Goal: Transaction & Acquisition: Purchase product/service

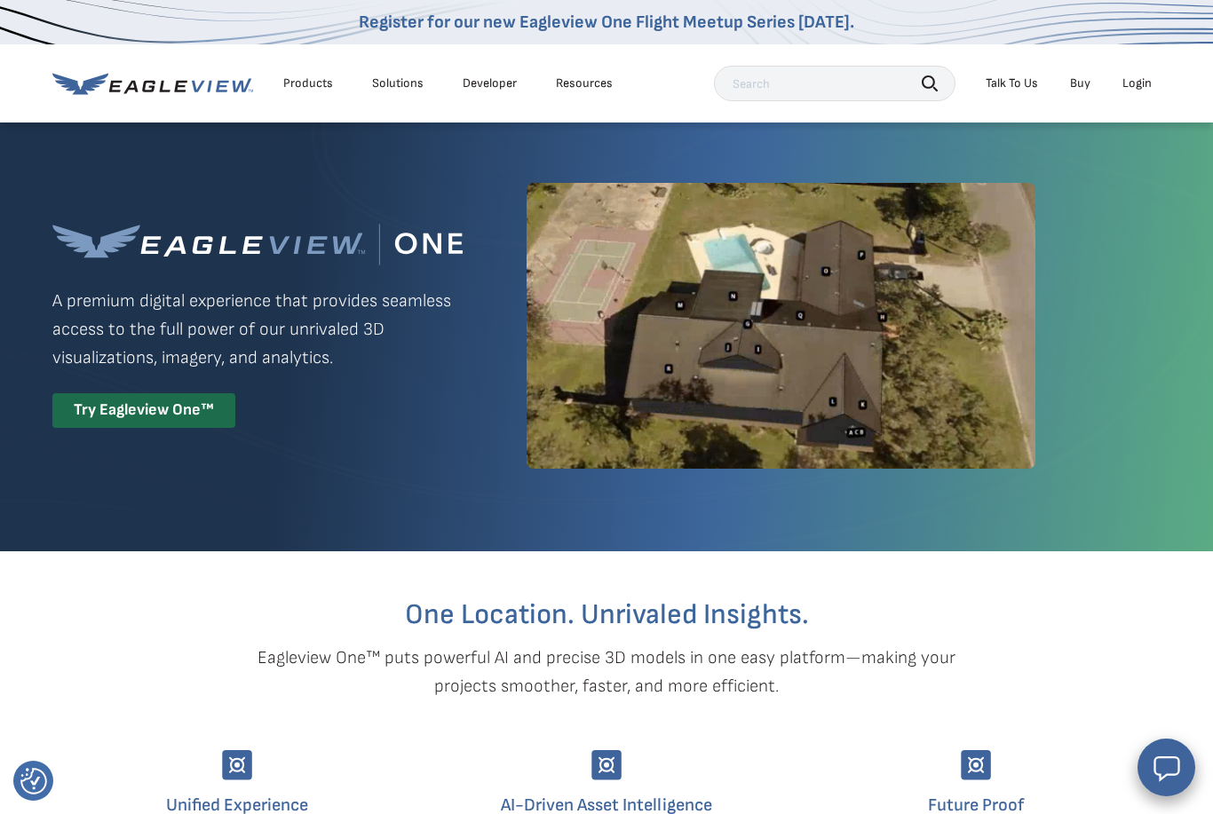
click at [1137, 91] on li "Login" at bounding box center [1136, 83] width 47 height 27
click at [1141, 76] on div "Login" at bounding box center [1136, 83] width 29 height 16
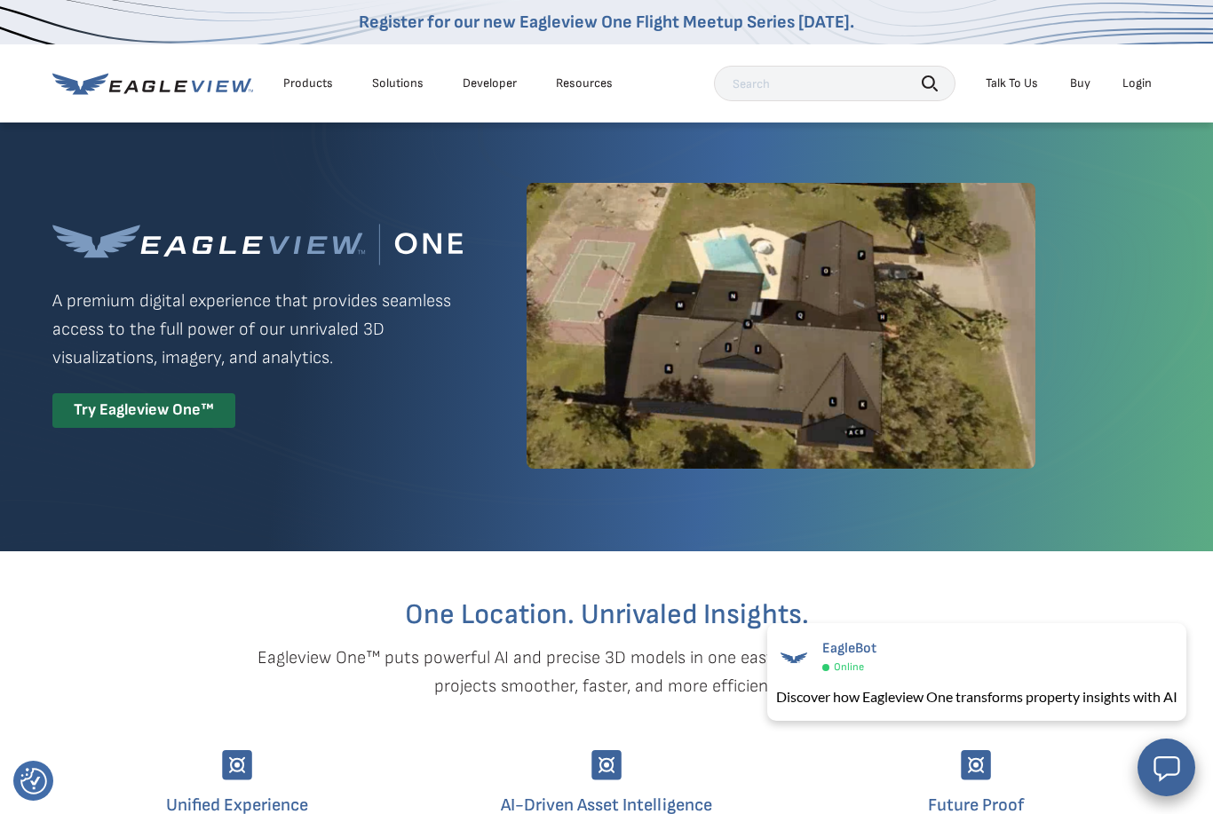
click at [1126, 83] on div "Login" at bounding box center [1136, 83] width 29 height 16
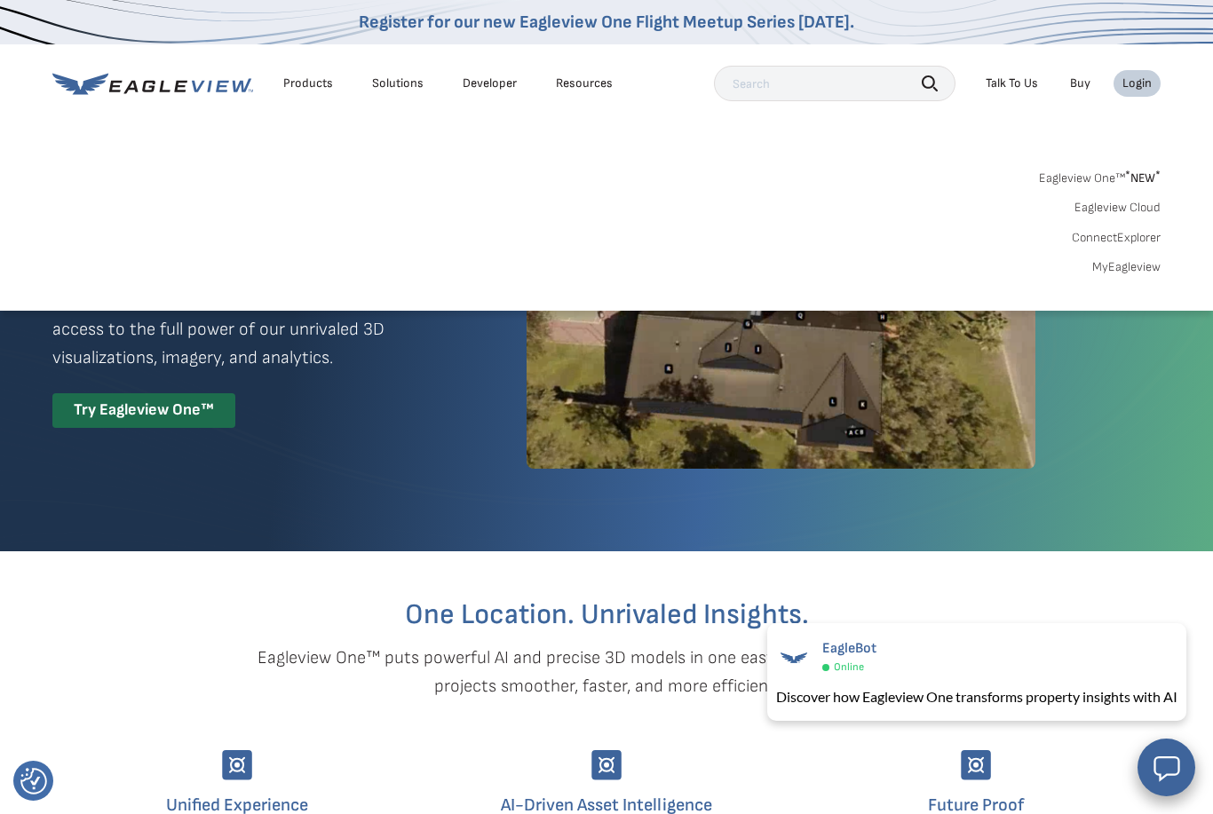
click at [1116, 177] on link "Eagleview One™ * NEW *" at bounding box center [1100, 175] width 122 height 20
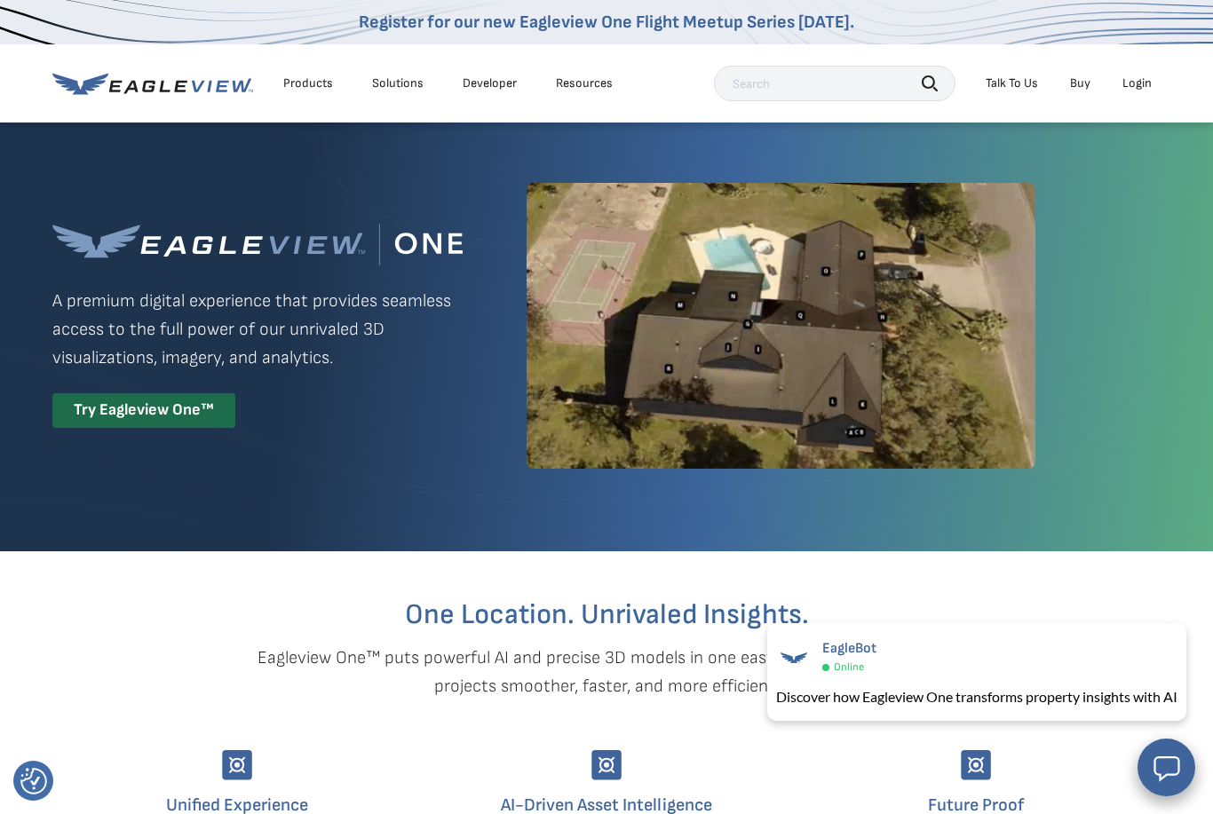
click at [1131, 83] on div "Login" at bounding box center [1136, 83] width 29 height 16
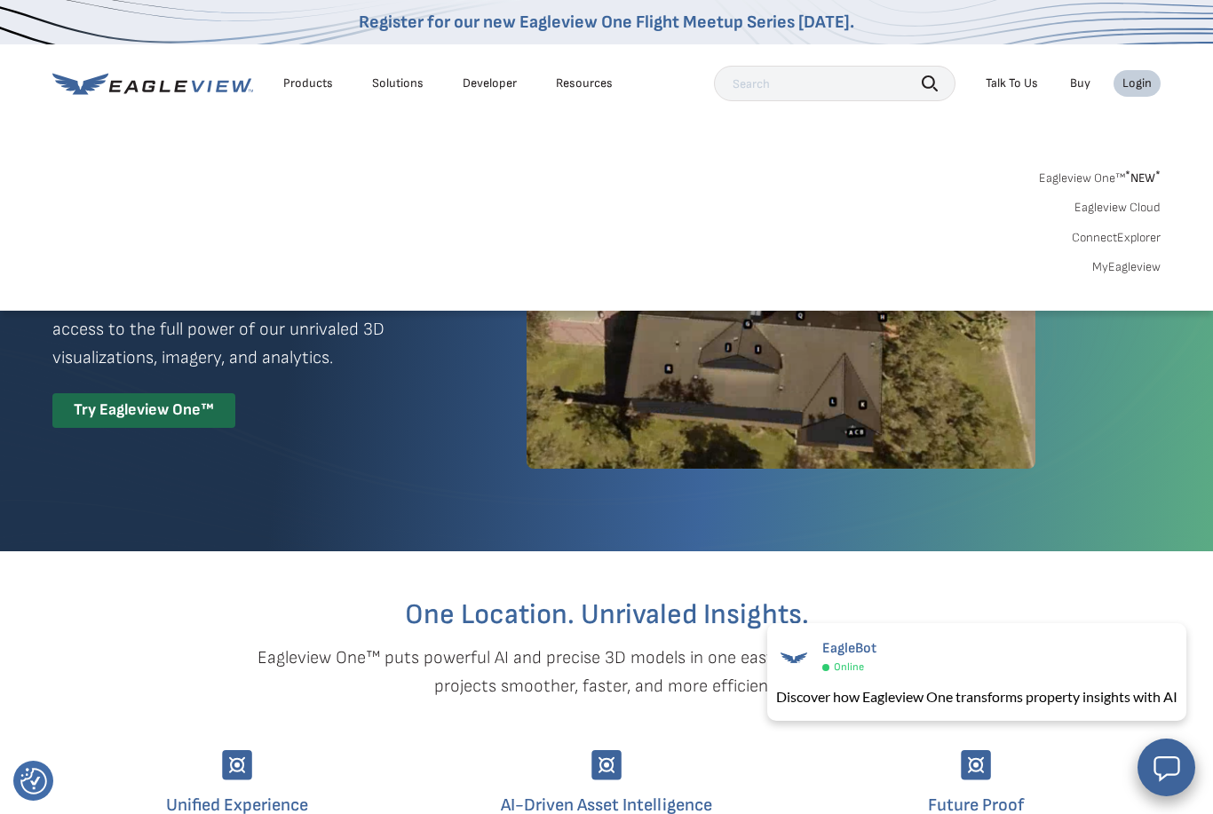
click at [1119, 263] on link "MyEagleview" at bounding box center [1126, 267] width 68 height 16
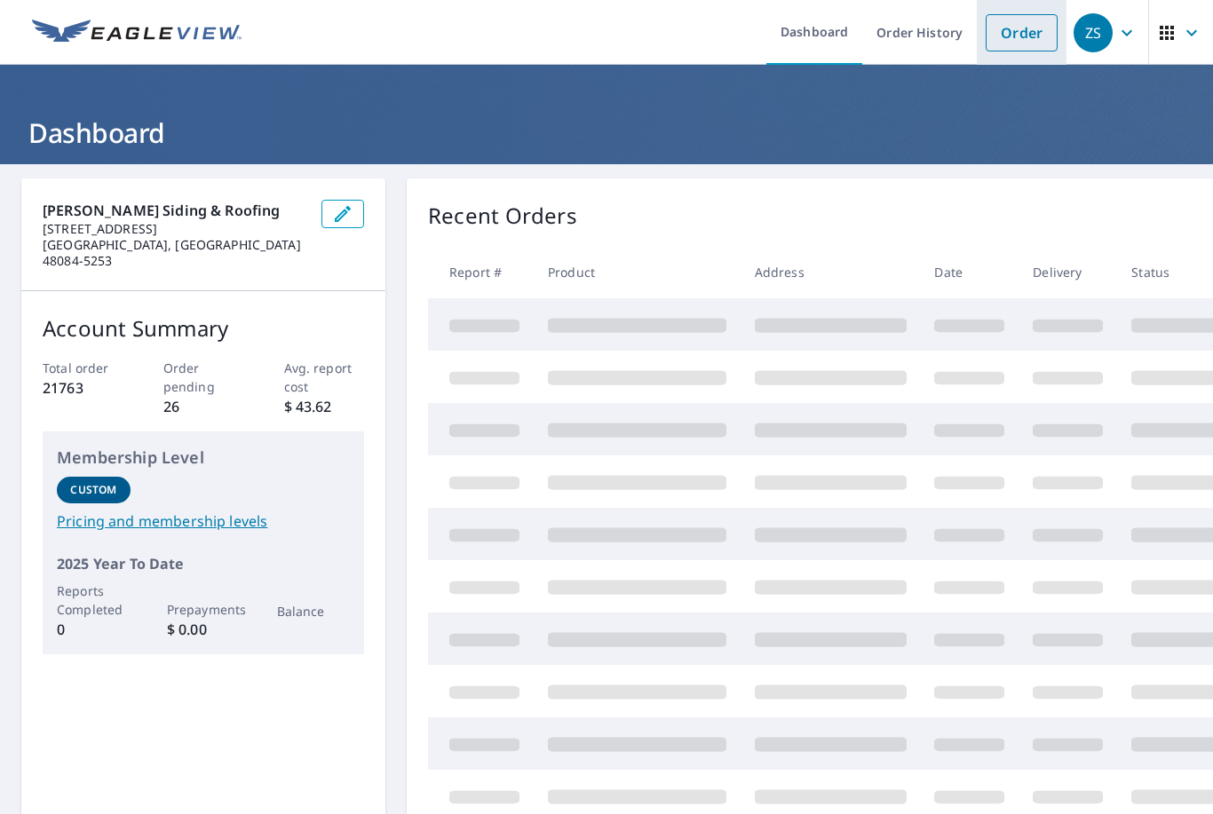
click at [1010, 28] on link "Order" at bounding box center [1021, 32] width 72 height 37
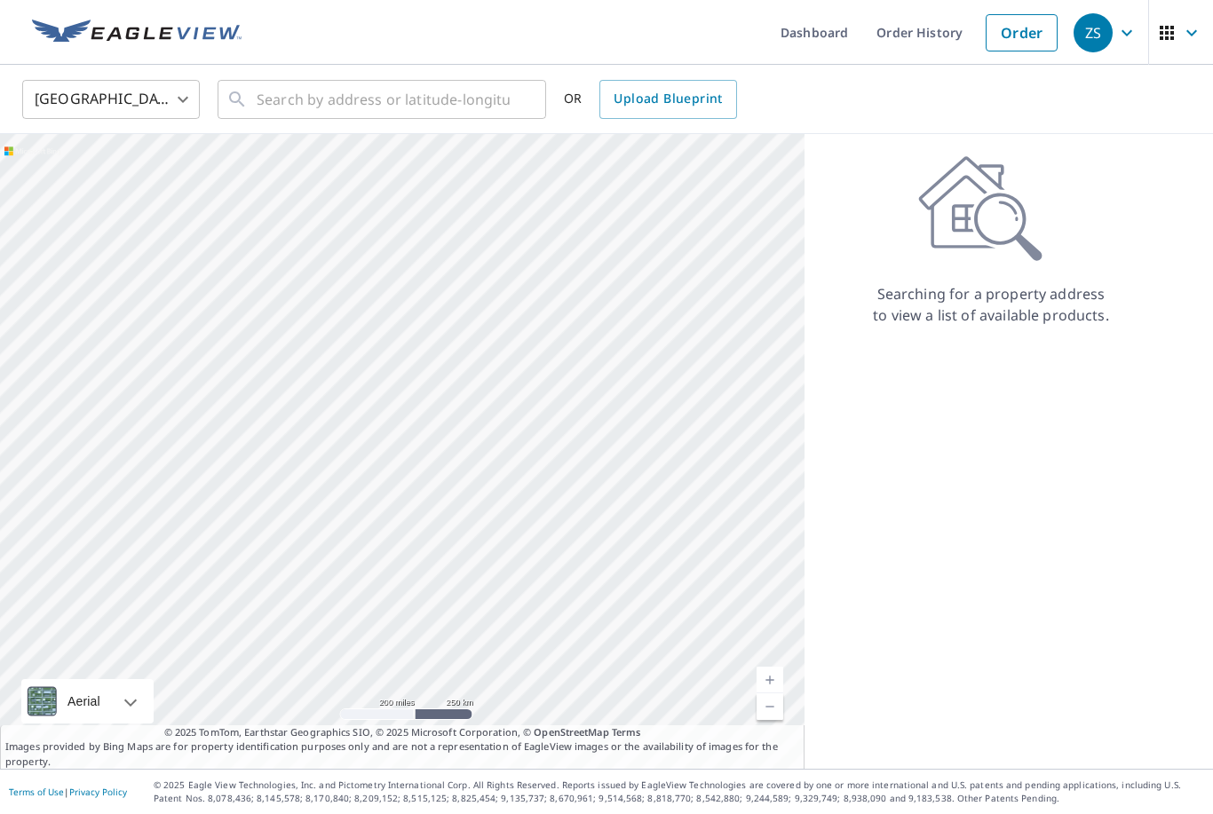
click at [513, 99] on div at bounding box center [521, 99] width 23 height 25
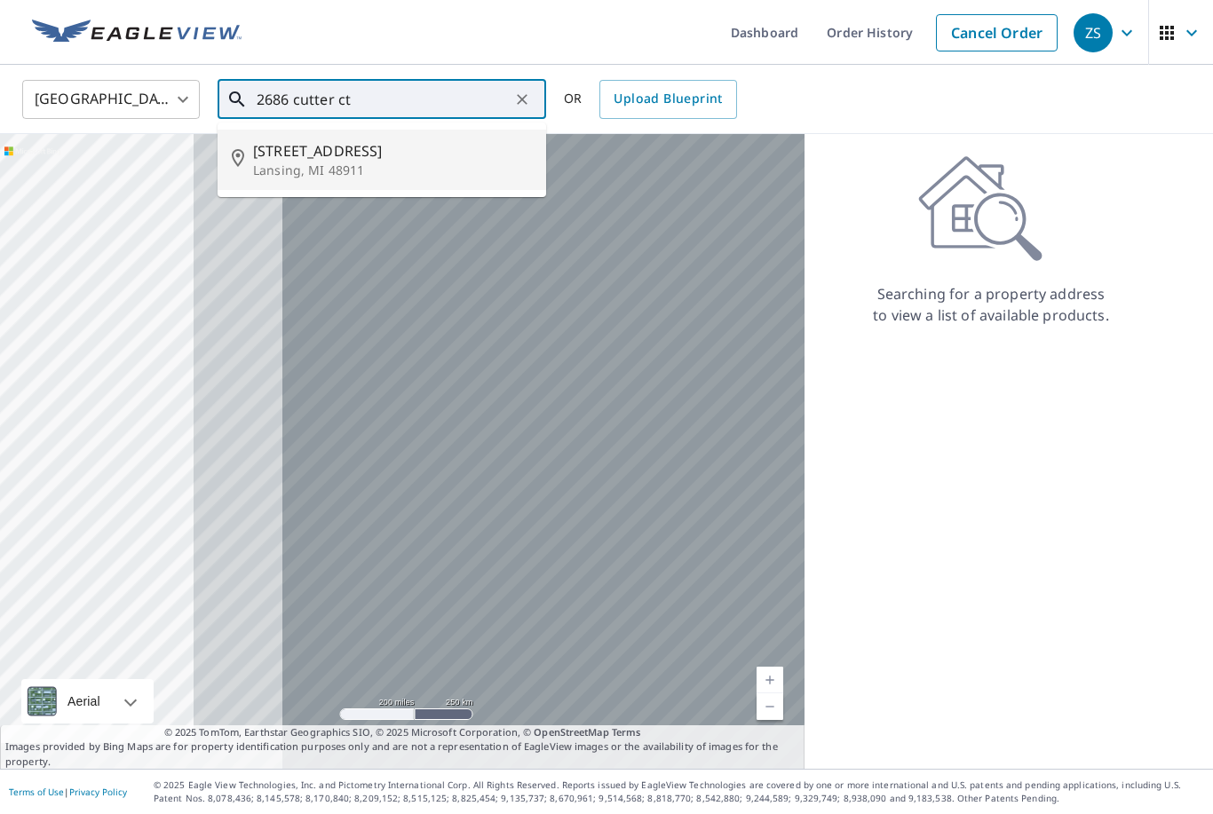
click at [419, 163] on p "Lansing, MI 48911" at bounding box center [392, 171] width 279 height 18
type input "[STREET_ADDRESS]"
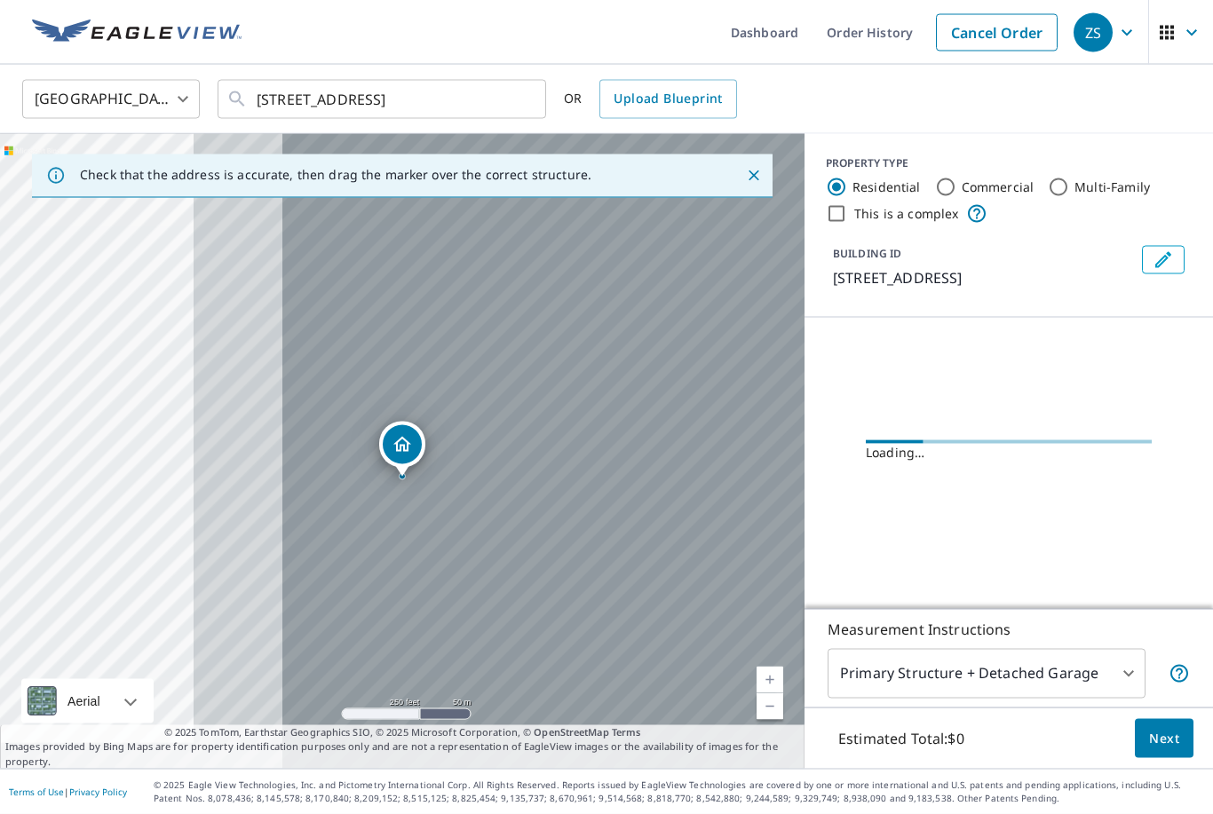
scroll to position [57, 0]
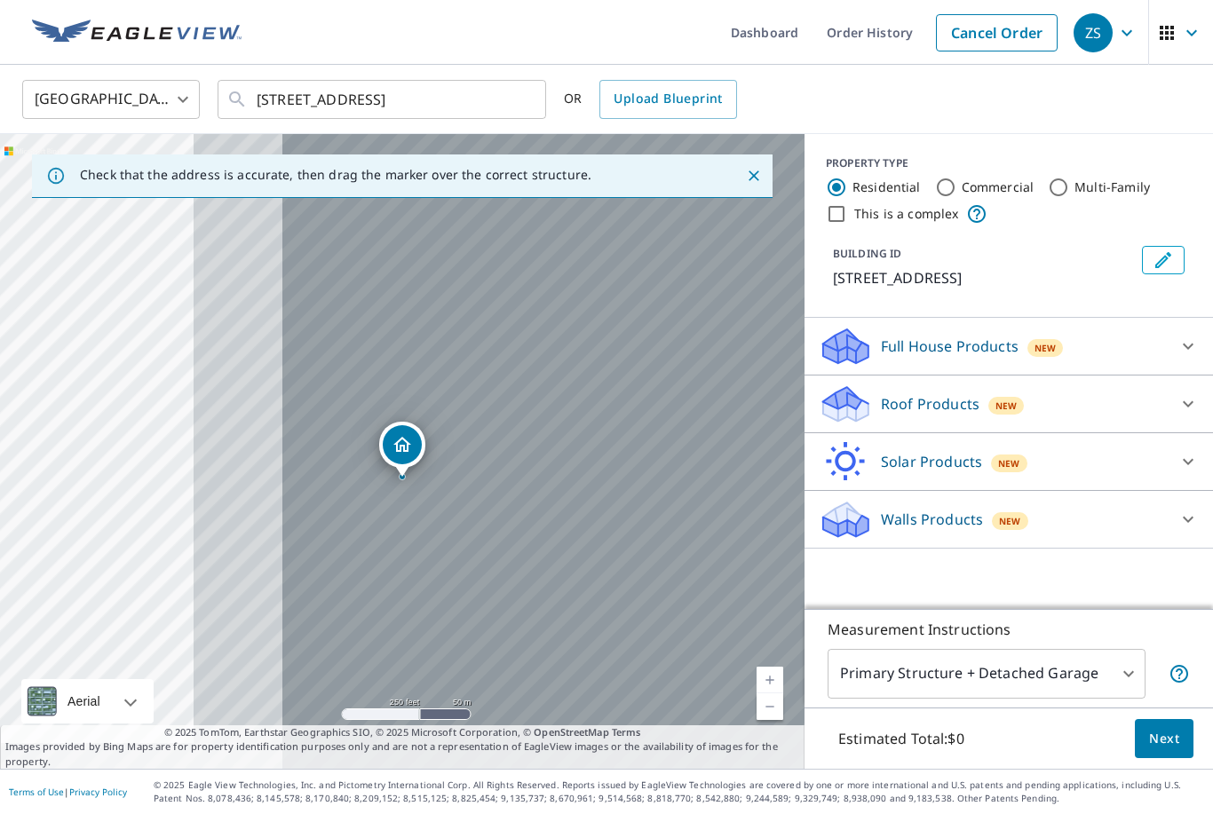
click at [961, 393] on p "Roof Products" at bounding box center [930, 403] width 99 height 21
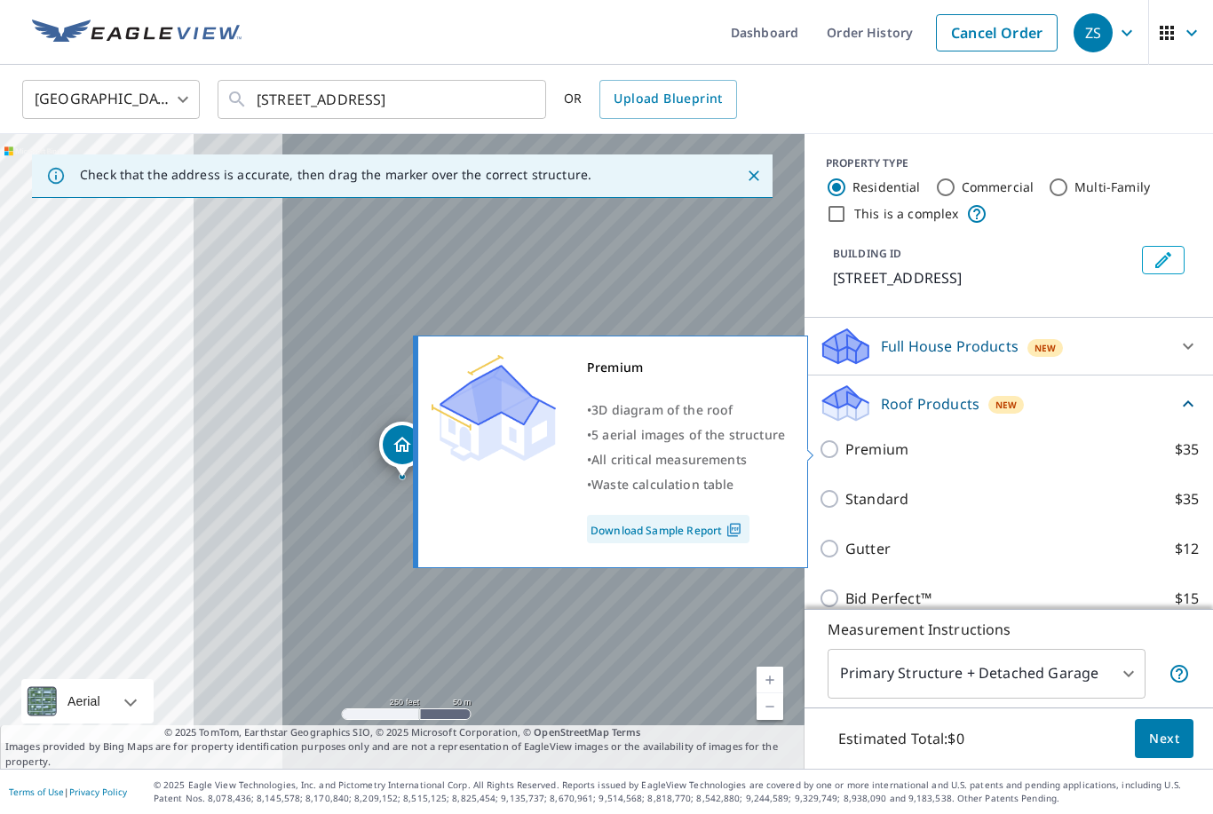
click at [898, 439] on p "Premium" at bounding box center [876, 449] width 63 height 21
click at [845, 439] on input "Premium $35" at bounding box center [832, 449] width 27 height 21
checkbox input "true"
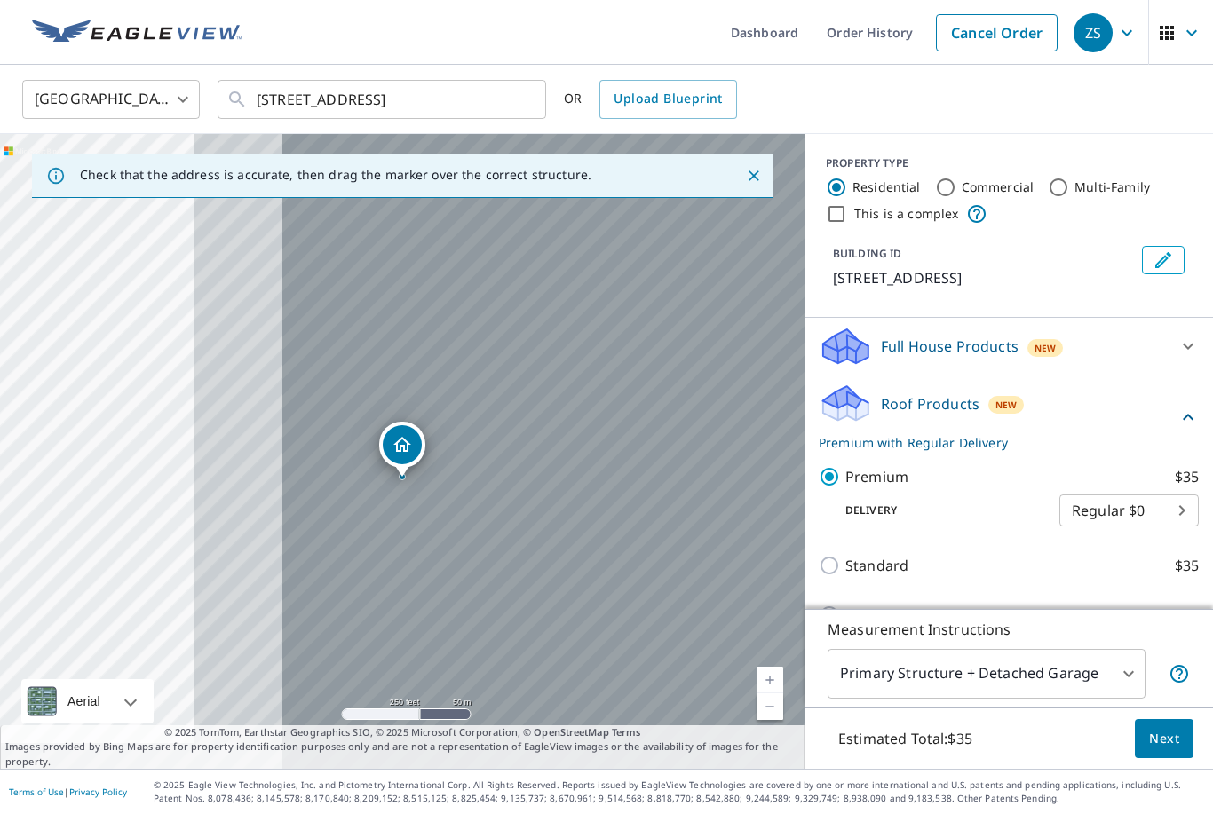
click at [1168, 736] on span "Next" at bounding box center [1164, 739] width 30 height 22
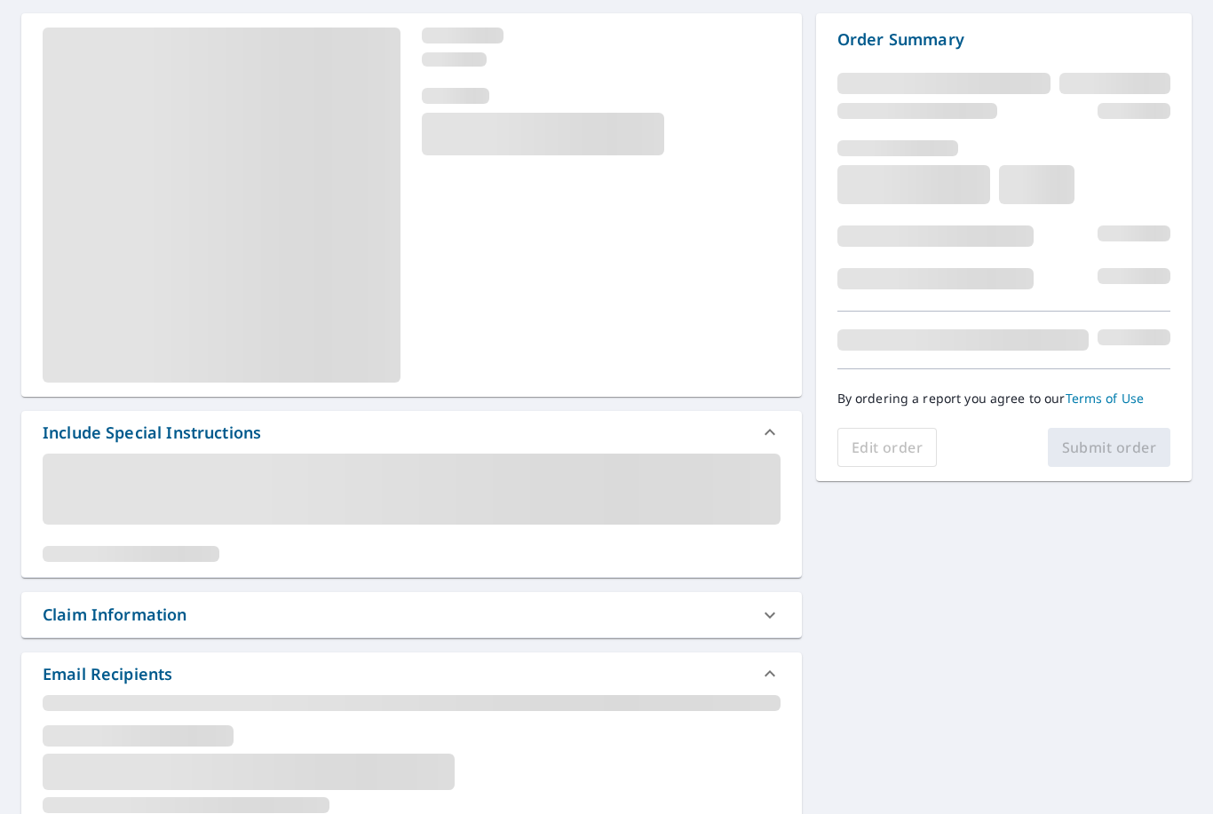
scroll to position [189, 0]
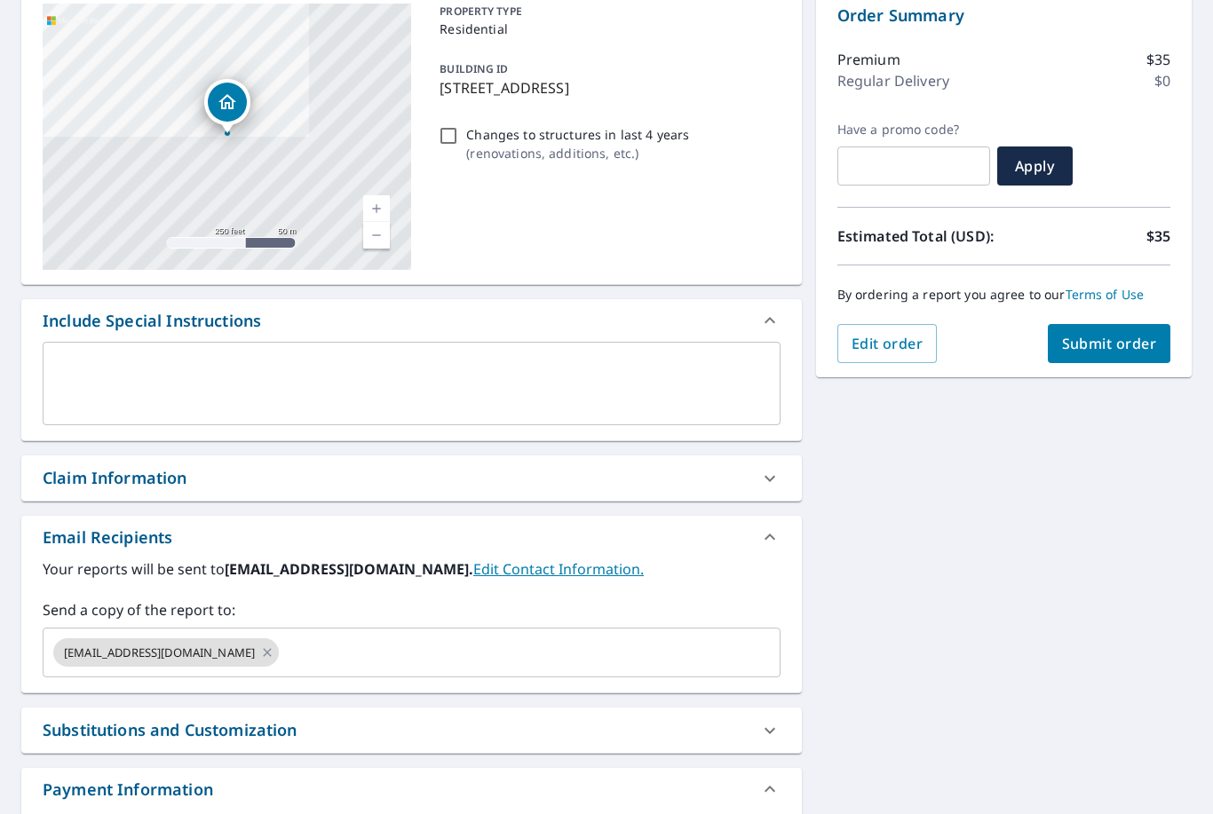
click at [260, 643] on icon at bounding box center [267, 653] width 14 height 20
checkbox input "true"
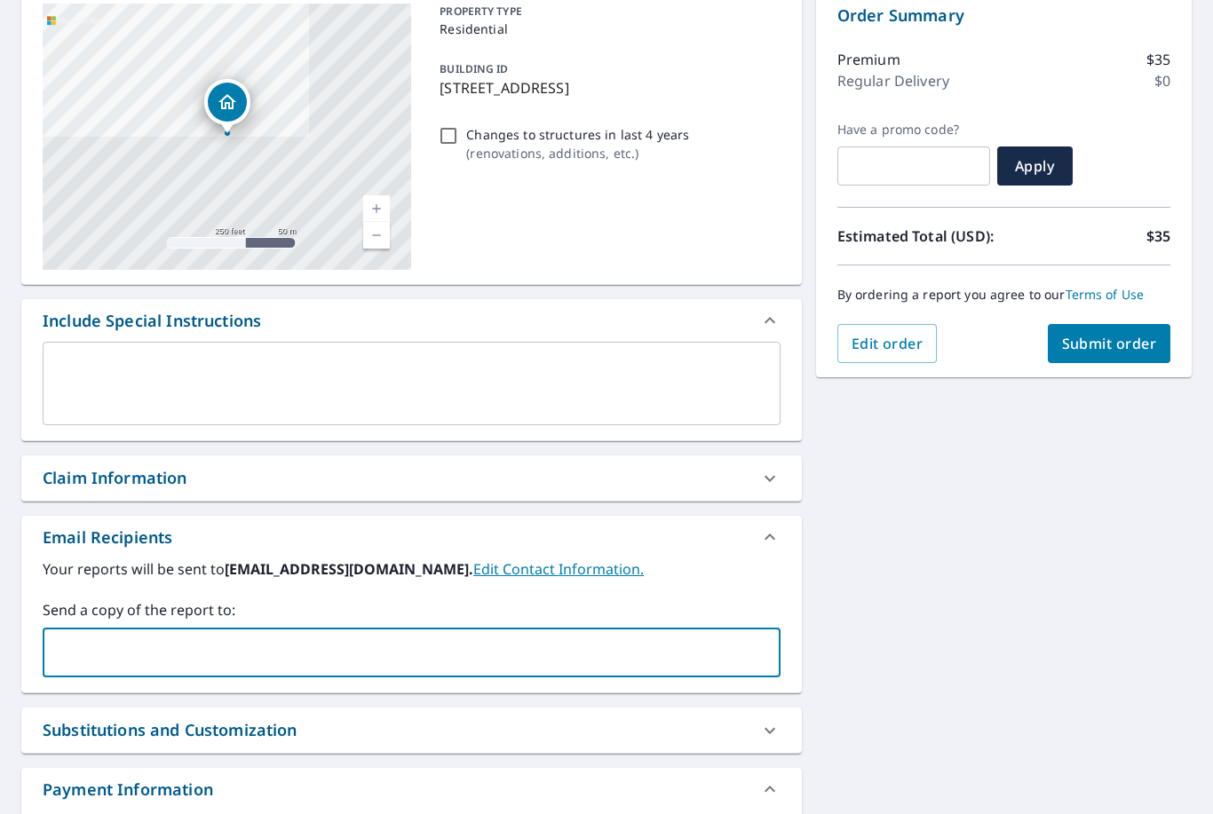
click at [196, 636] on input "text" at bounding box center [398, 653] width 695 height 34
type input "[EMAIL_ADDRESS][PERSON_NAME][DOMAIN_NAME]"
checkbox input "true"
type input "N"
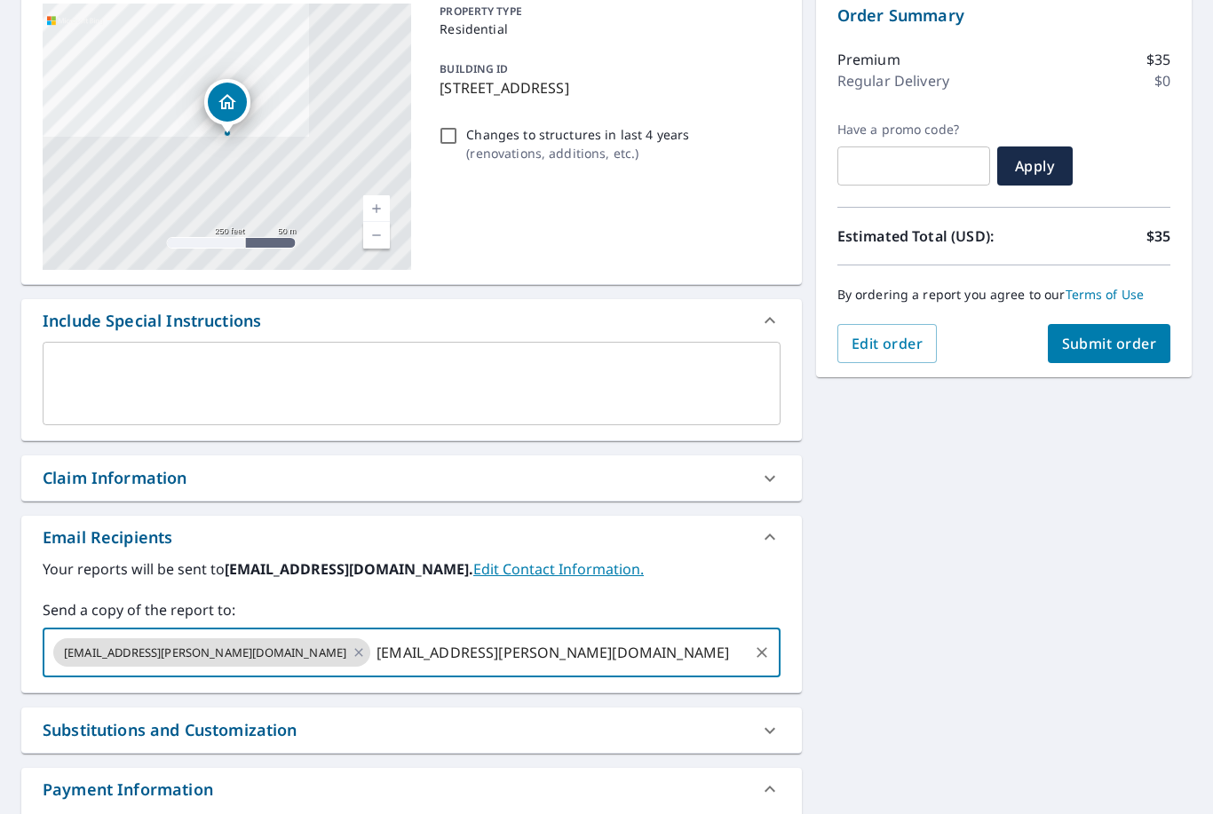
type input "[EMAIL_ADDRESS][PERSON_NAME][DOMAIN_NAME]"
checkbox input "true"
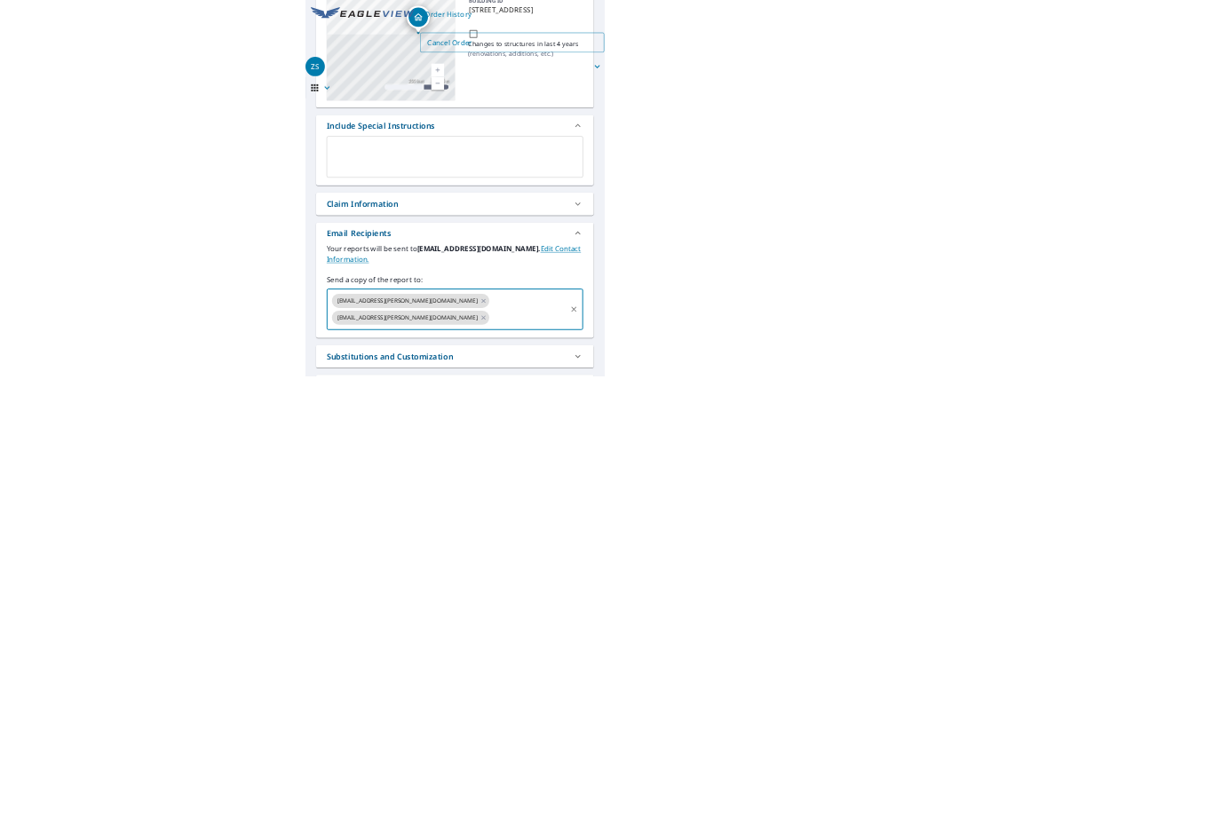
scroll to position [57, 0]
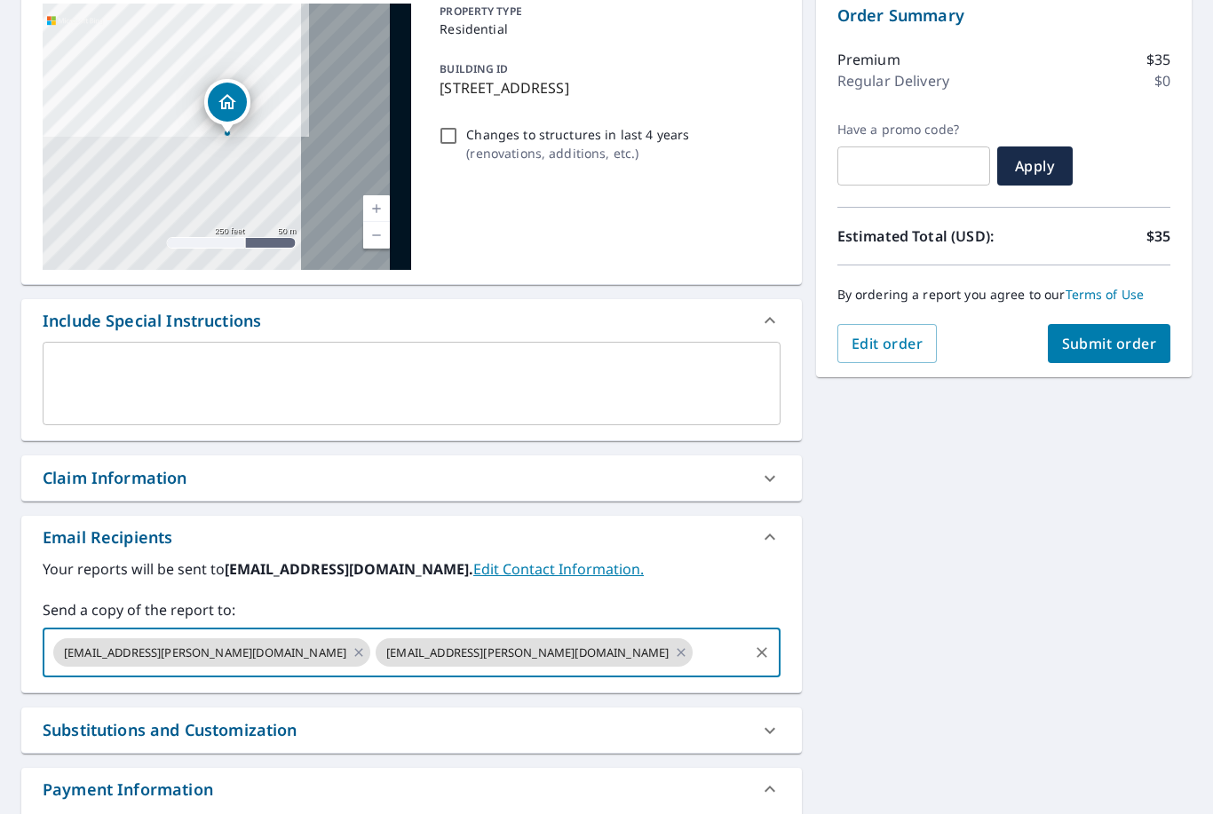
paste input "[EMAIL_ADDRESS][DOMAIN_NAME]"
type input "[EMAIL_ADDRESS][DOMAIN_NAME]"
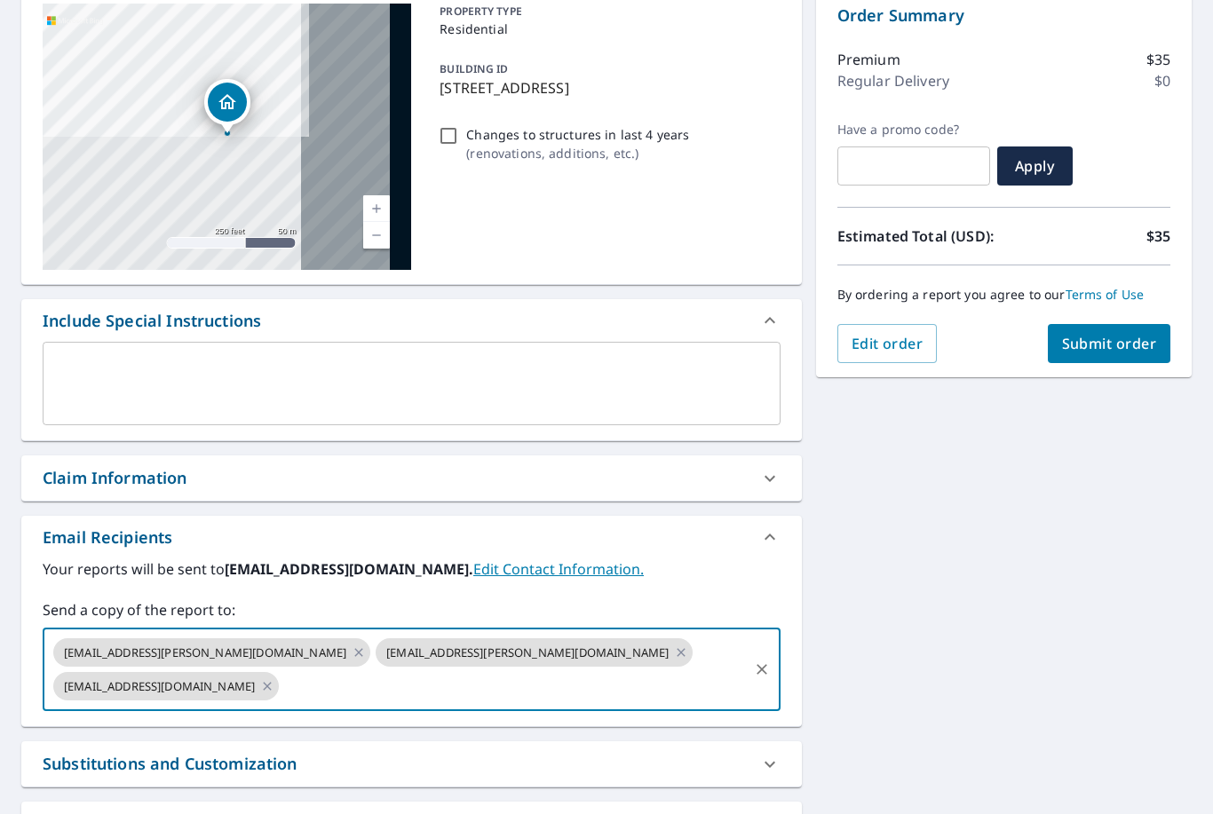
click at [1111, 334] on span "Submit order" at bounding box center [1109, 344] width 95 height 20
checkbox input "true"
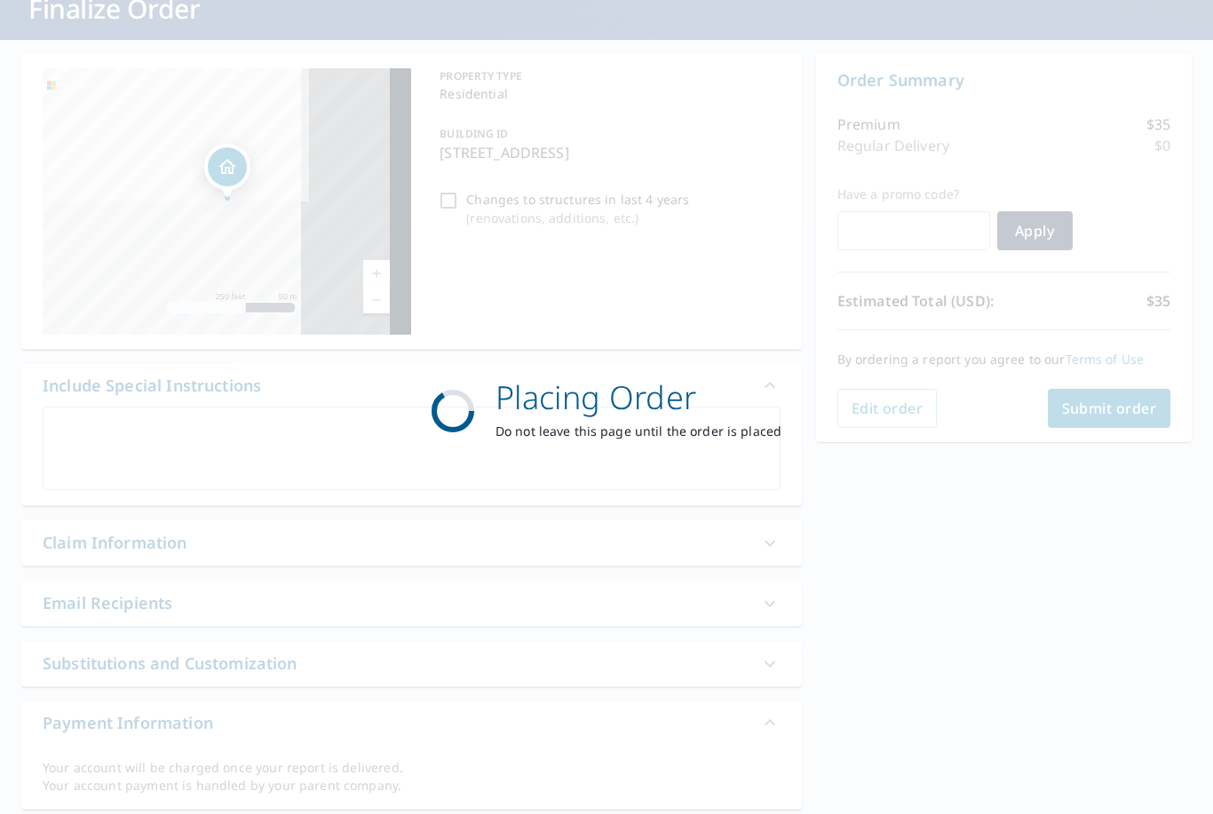
scroll to position [123, 0]
